Goal: Check status: Check status

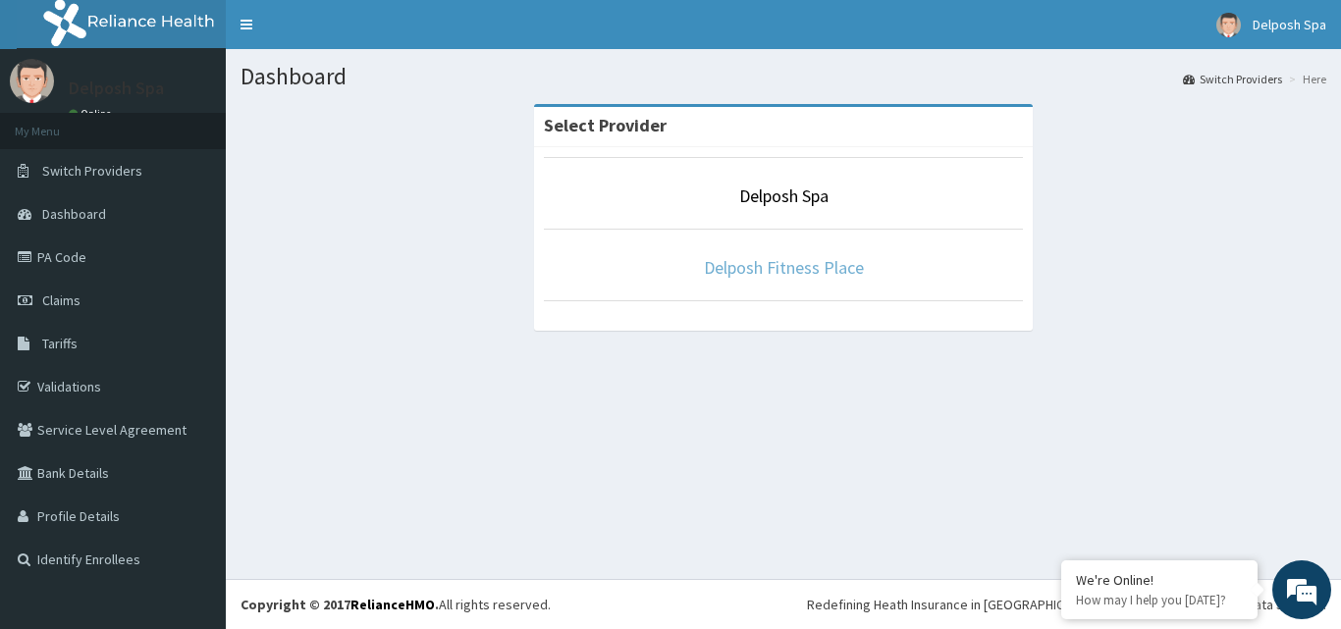
click at [759, 261] on link "Delposh Fitness Place" at bounding box center [784, 267] width 160 height 23
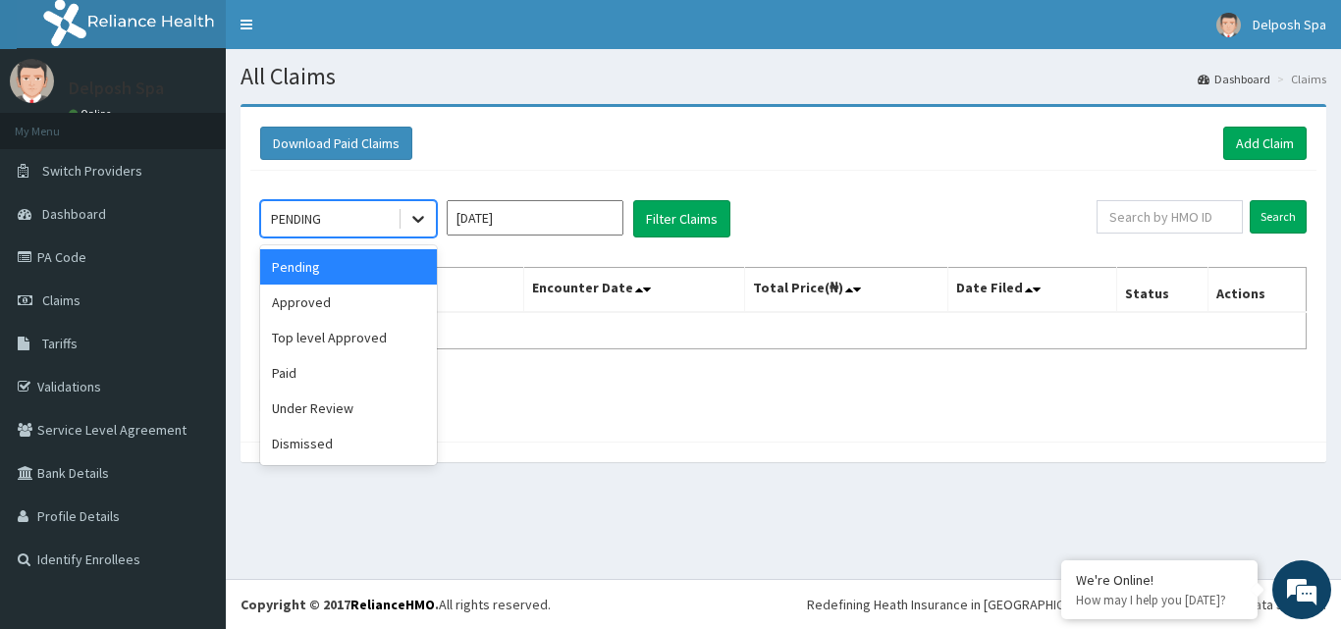
click at [418, 215] on icon at bounding box center [418, 219] width 20 height 20
click at [364, 370] on div "Paid" at bounding box center [348, 372] width 177 height 35
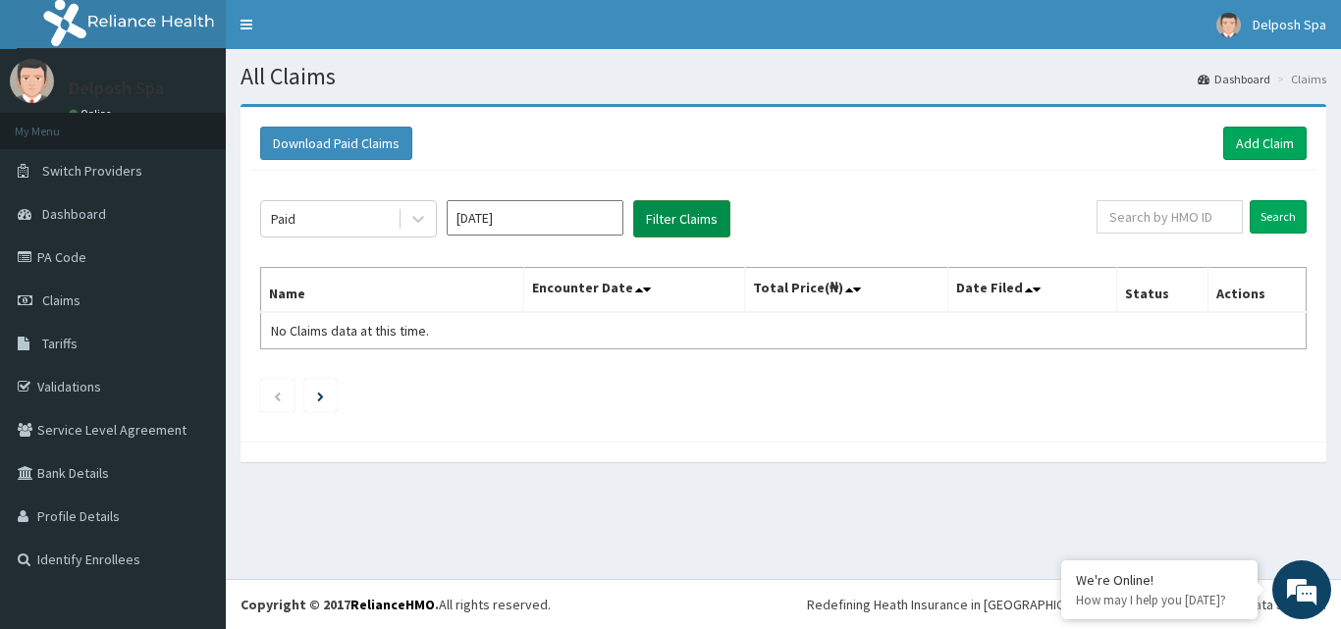
click at [707, 222] on button "Filter Claims" at bounding box center [681, 218] width 97 height 37
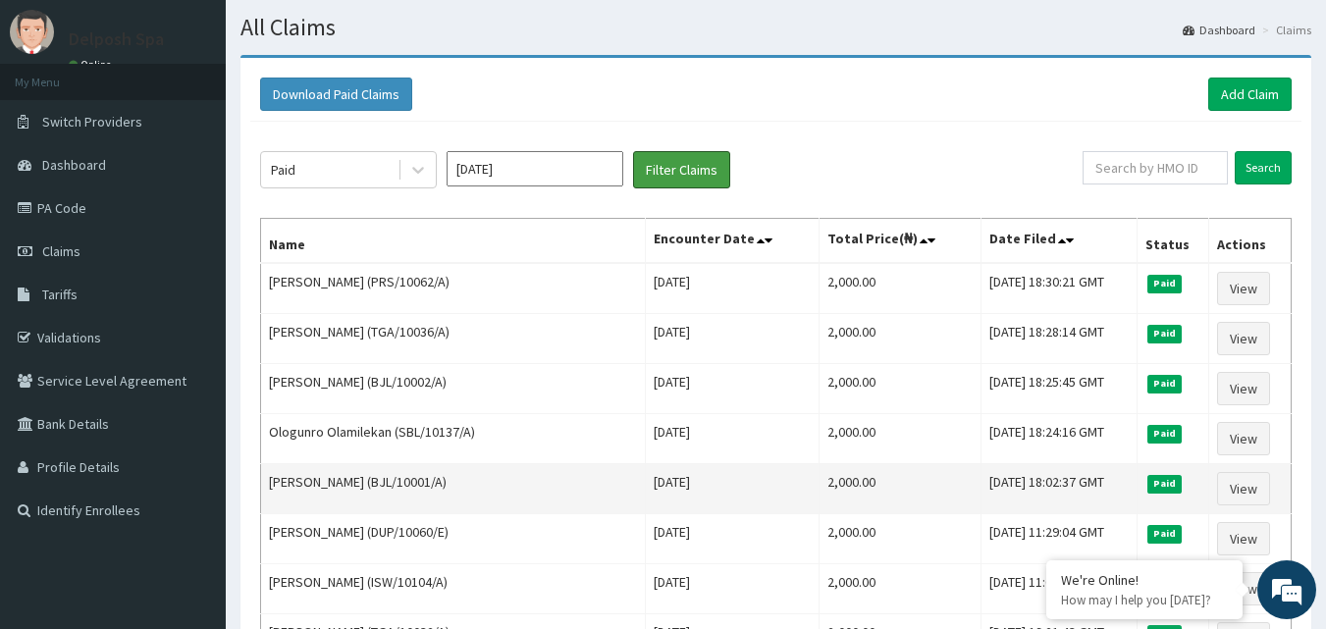
scroll to position [47, 0]
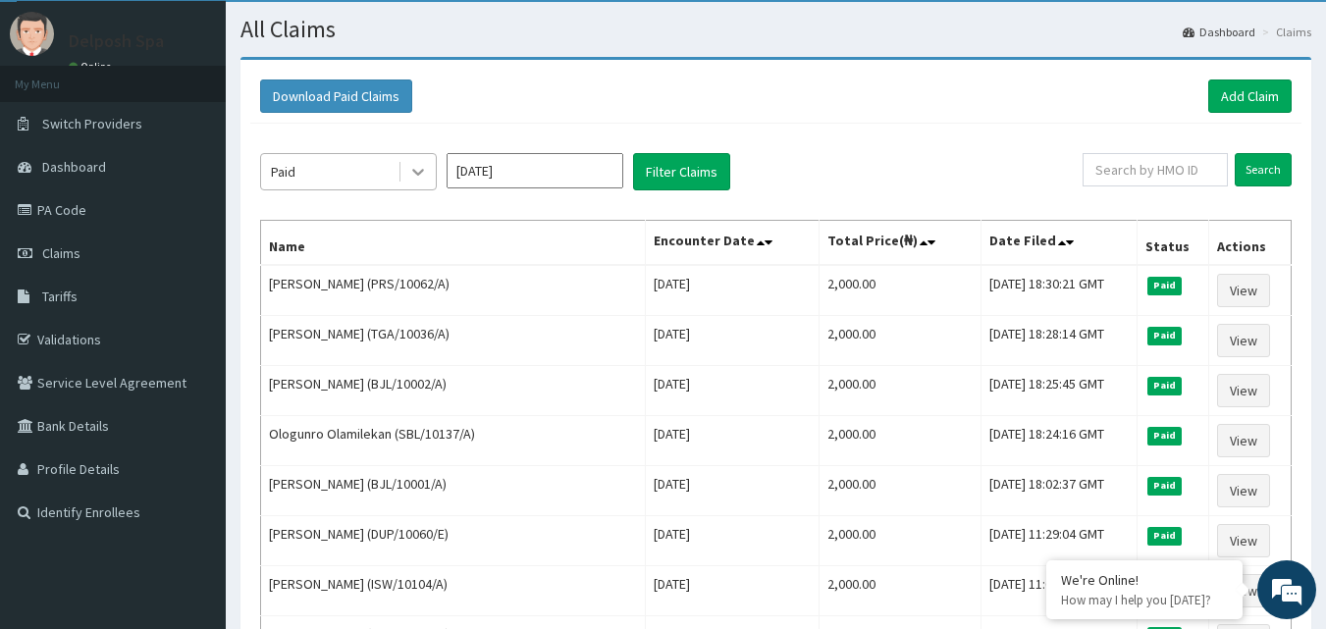
click at [425, 179] on icon at bounding box center [418, 172] width 20 height 20
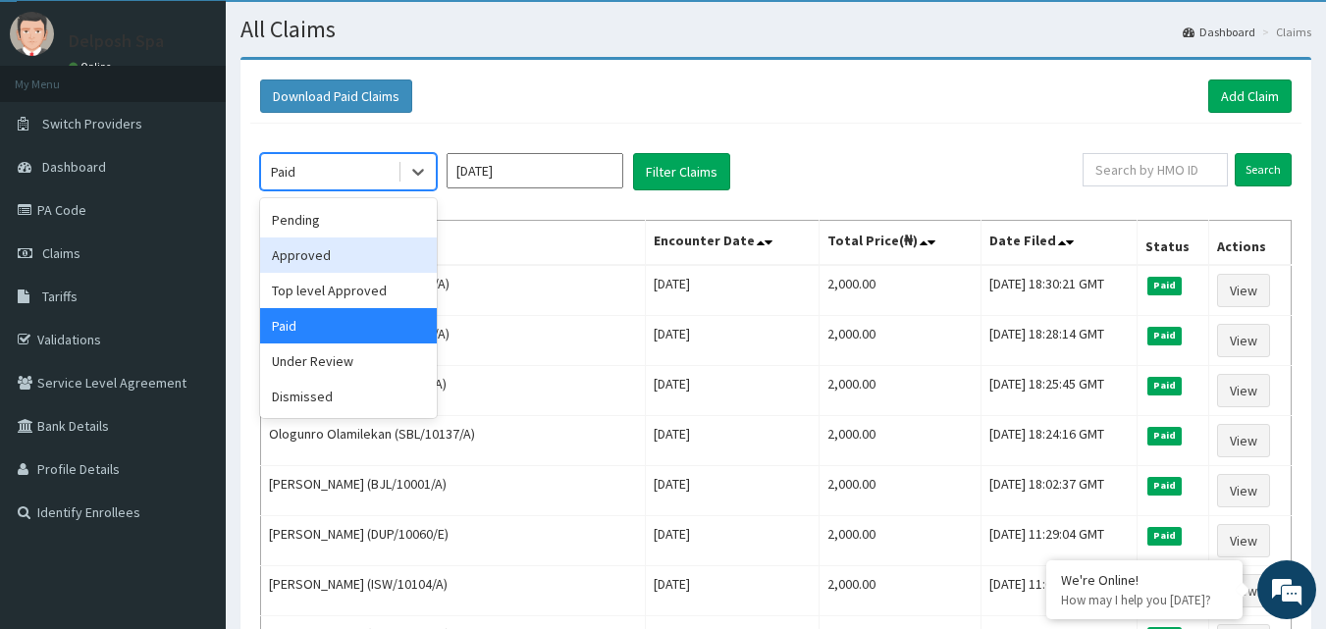
click at [367, 252] on div "Approved" at bounding box center [348, 255] width 177 height 35
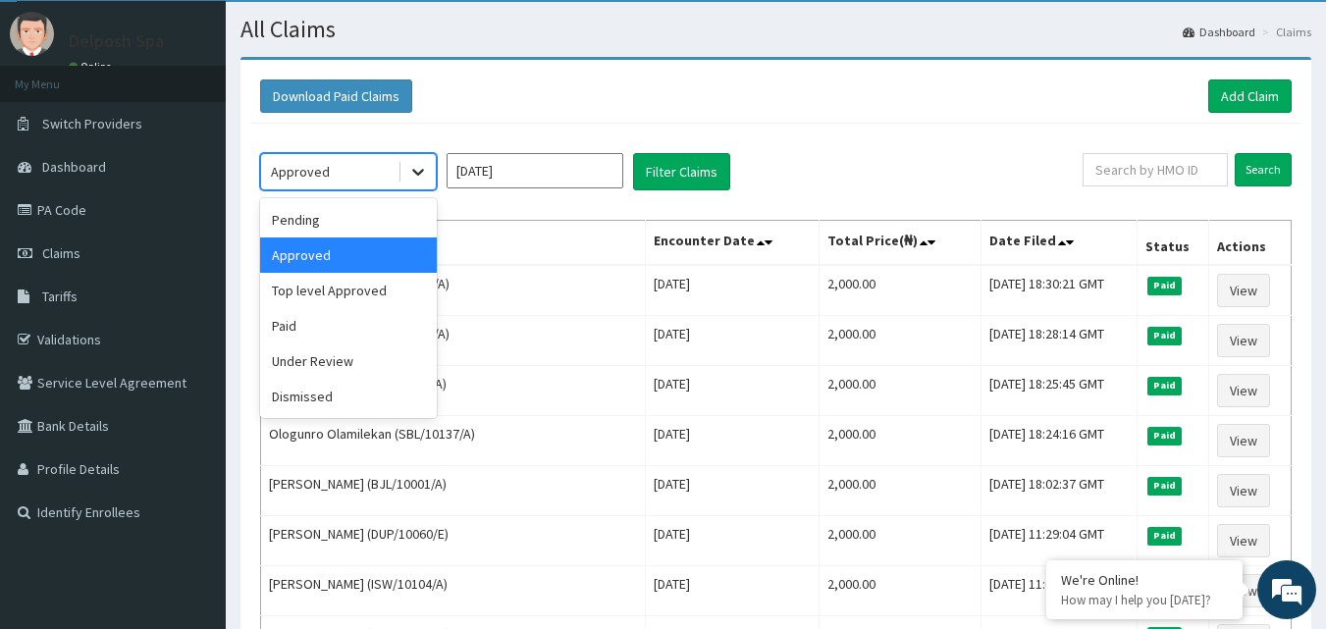
click at [417, 171] on icon at bounding box center [418, 172] width 20 height 20
click at [393, 301] on div "Top level Approved" at bounding box center [348, 290] width 177 height 35
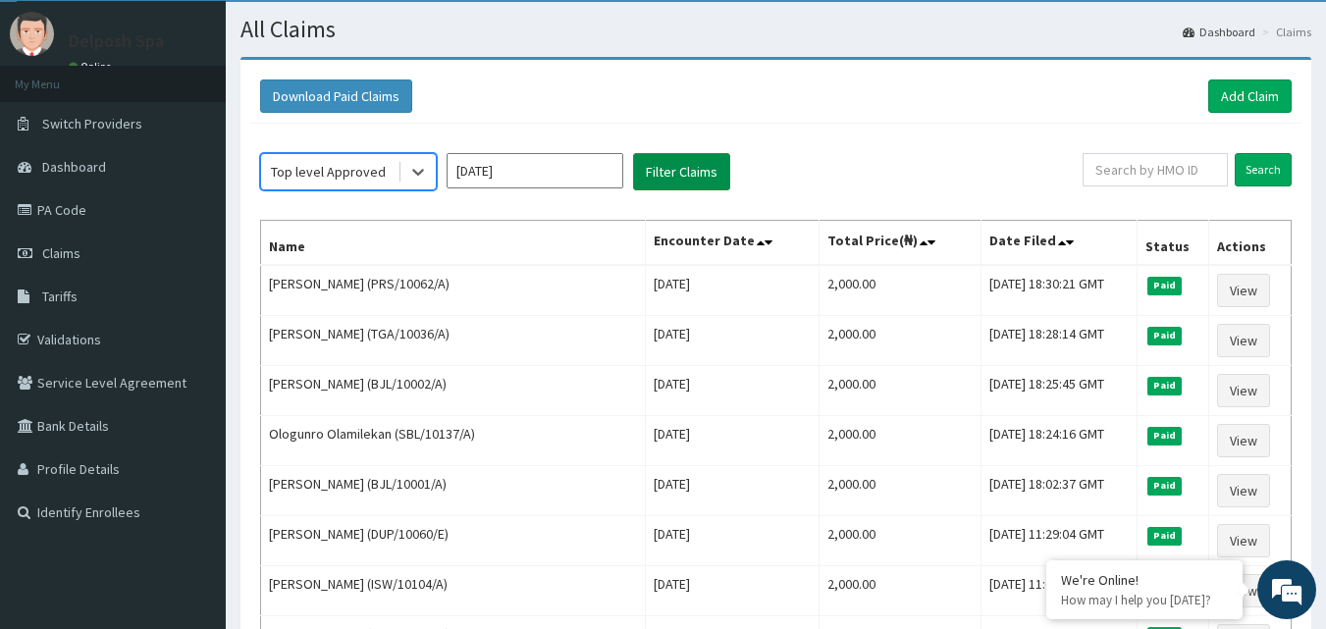
click at [677, 176] on button "Filter Claims" at bounding box center [681, 171] width 97 height 37
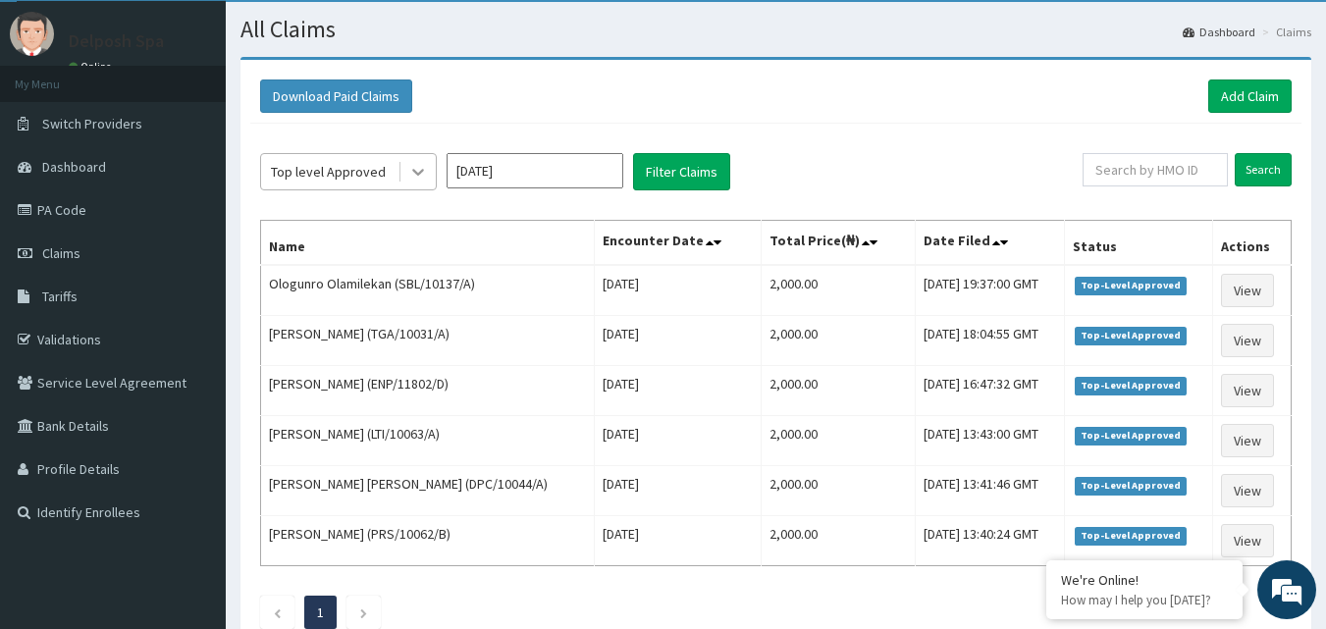
click at [419, 176] on icon at bounding box center [418, 172] width 20 height 20
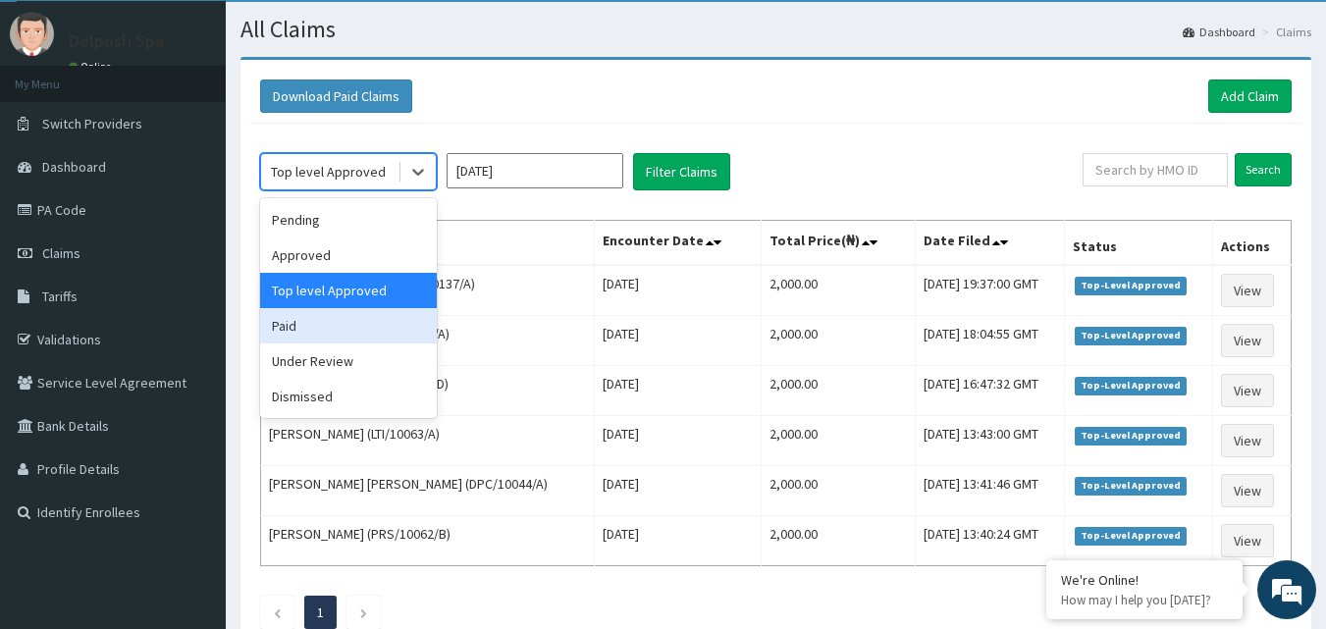
click at [395, 317] on div "Paid" at bounding box center [348, 325] width 177 height 35
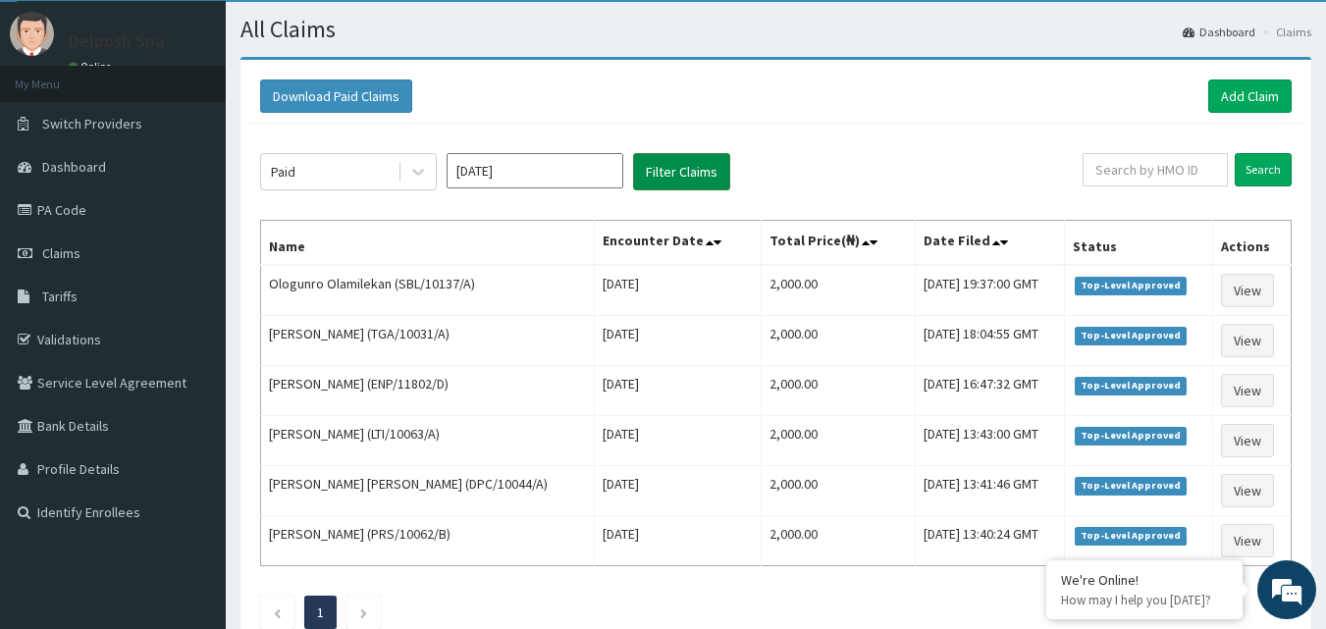
click at [664, 165] on button "Filter Claims" at bounding box center [681, 171] width 97 height 37
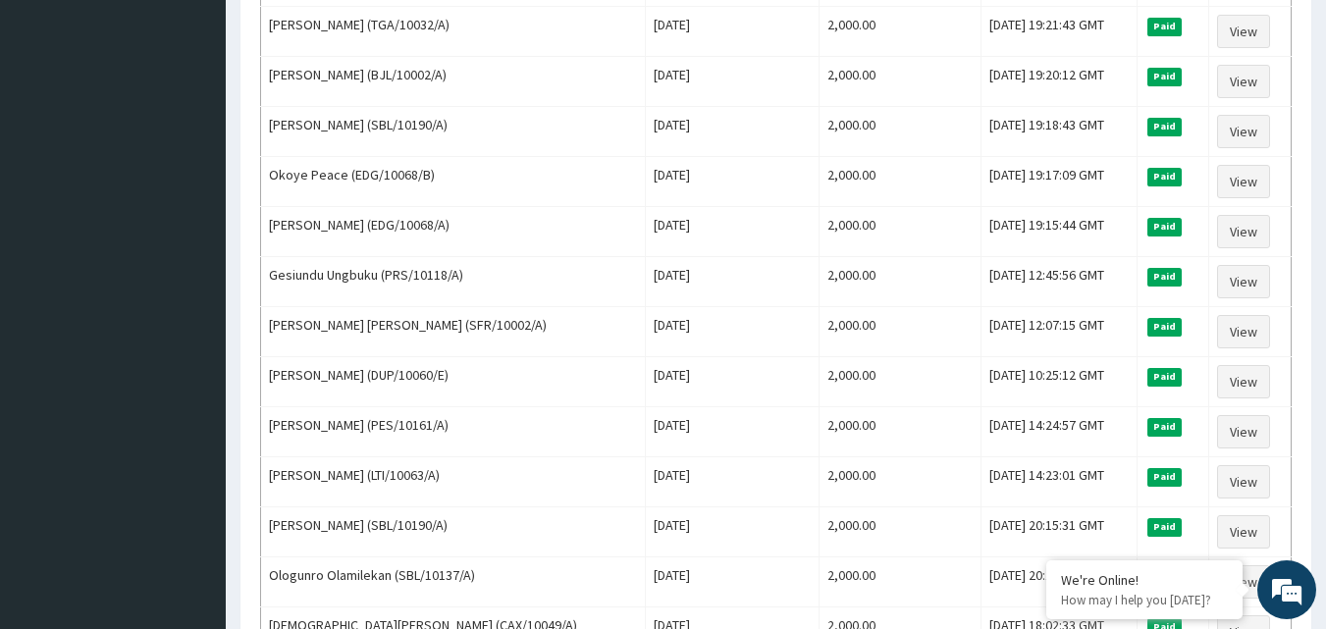
scroll to position [618, 0]
